Goal: Task Accomplishment & Management: Manage account settings

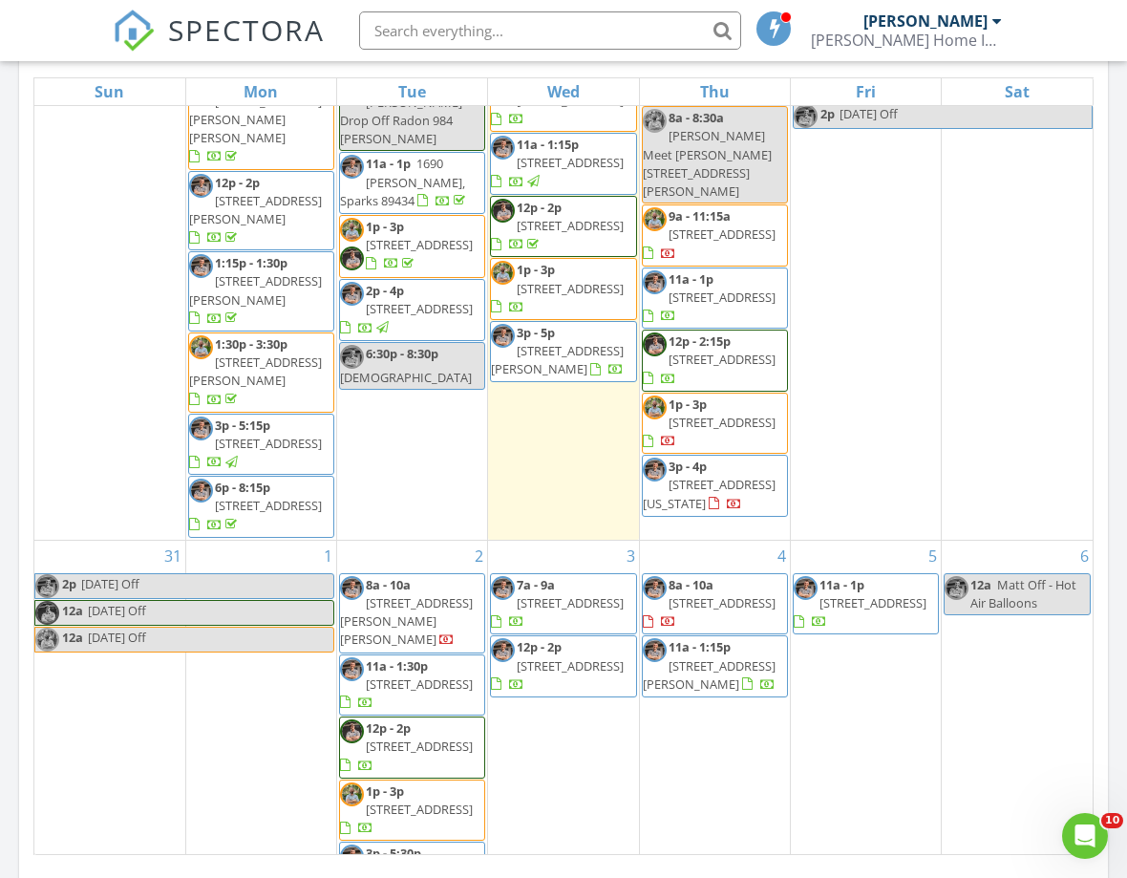
scroll to position [194, 0]
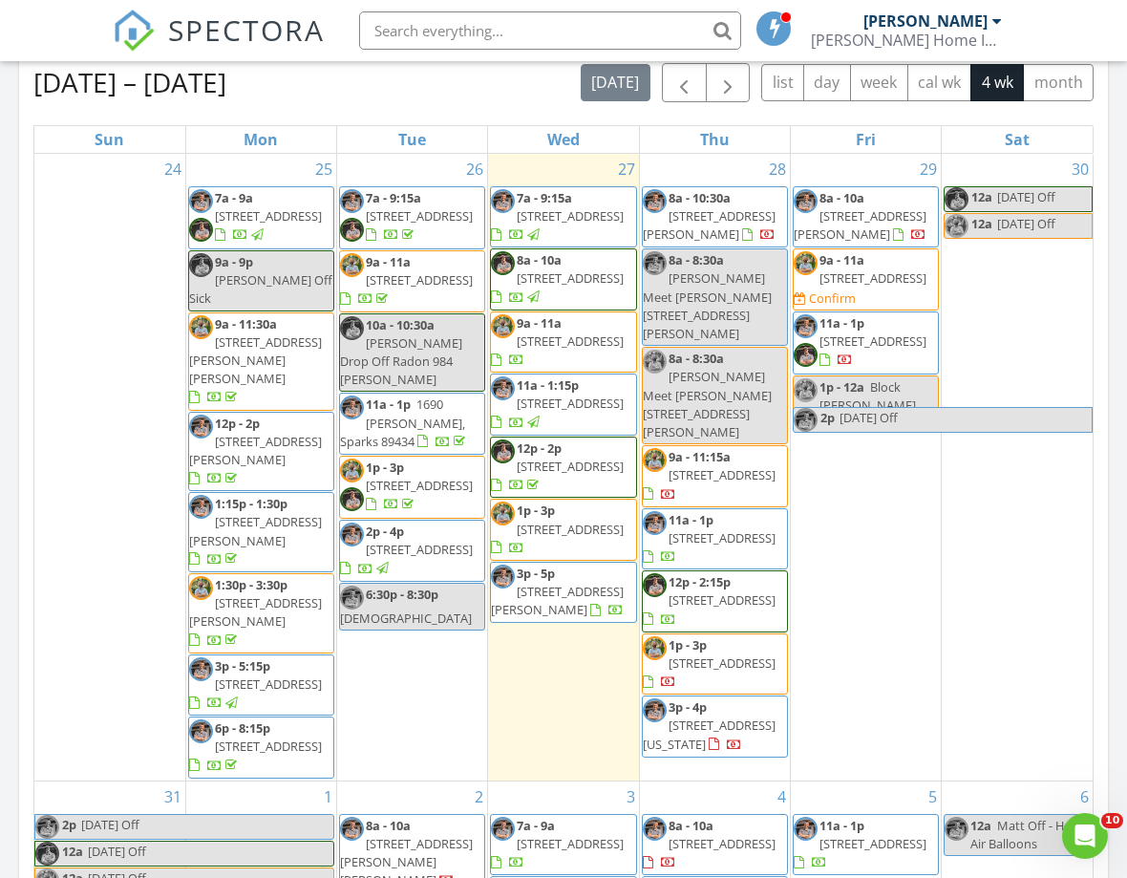
scroll to position [857, 0]
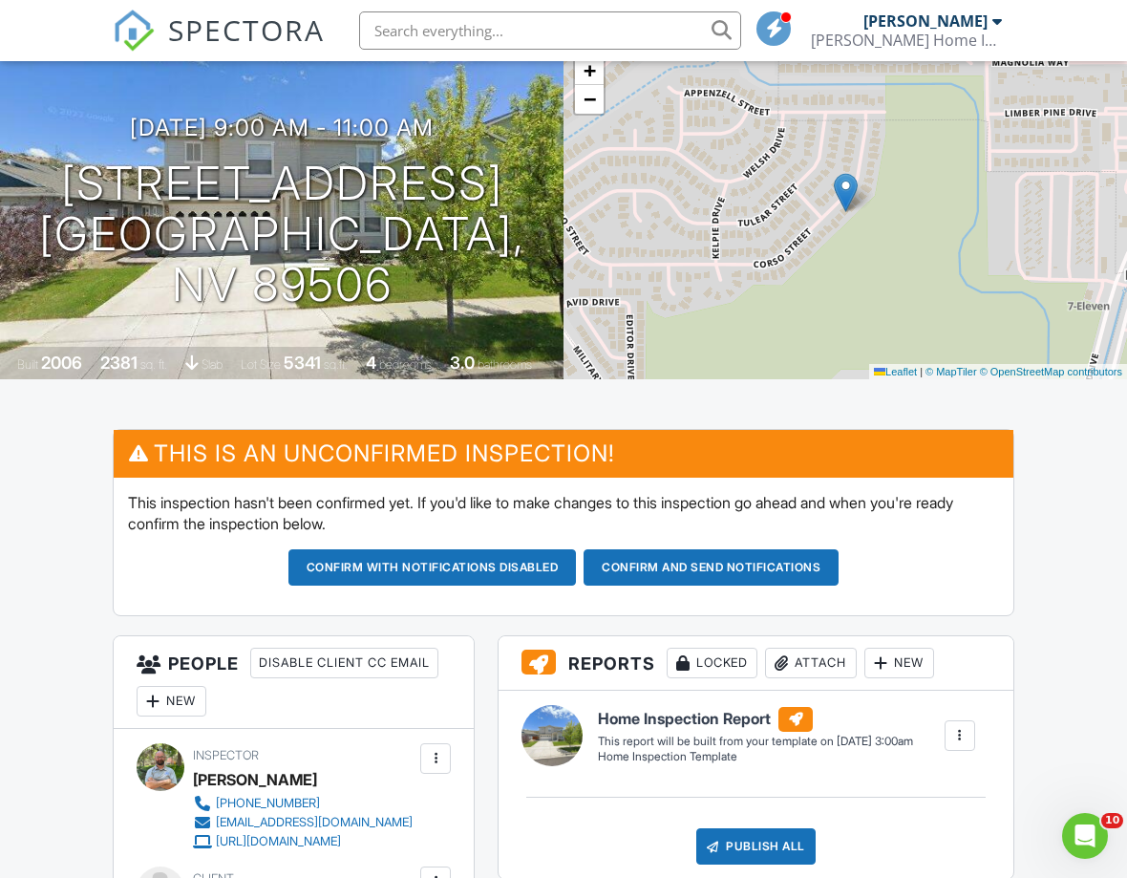
scroll to position [121, 0]
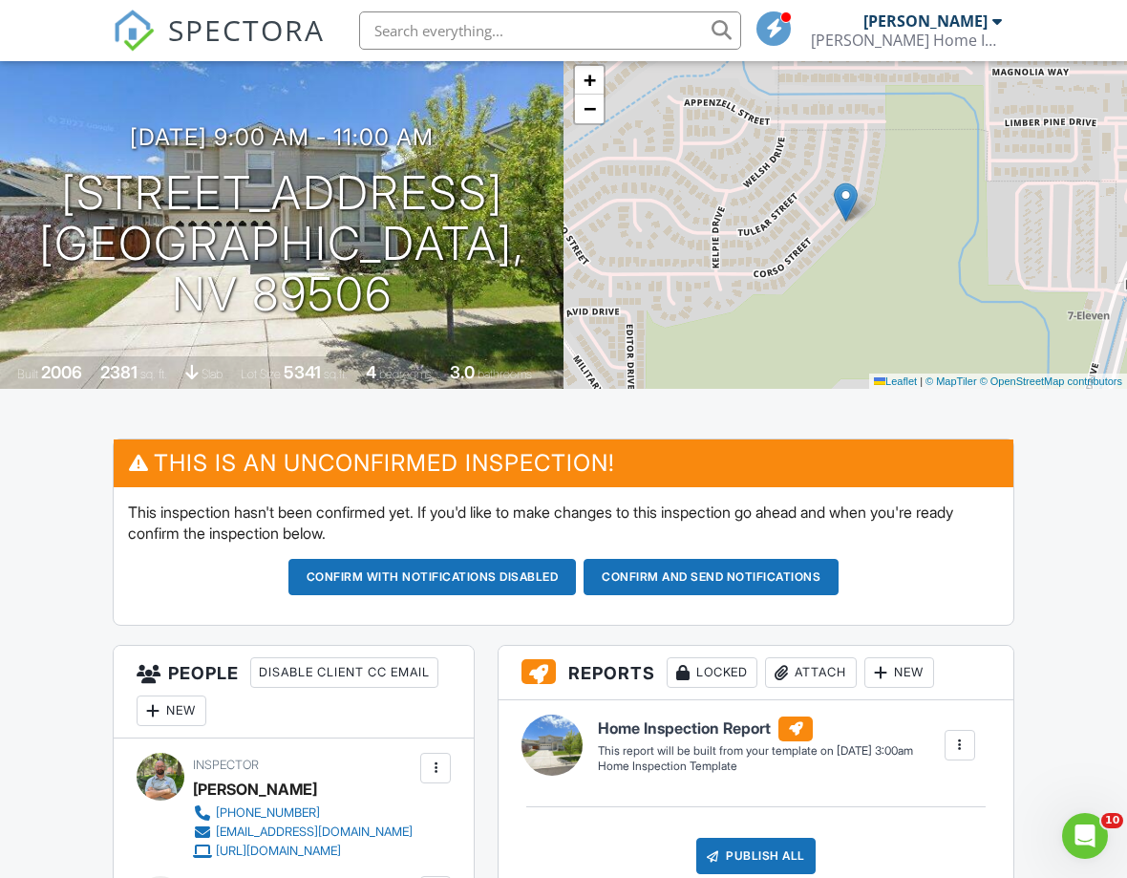
click at [577, 578] on button "Confirm and send notifications" at bounding box center [432, 577] width 288 height 36
